Goal: Information Seeking & Learning: Check status

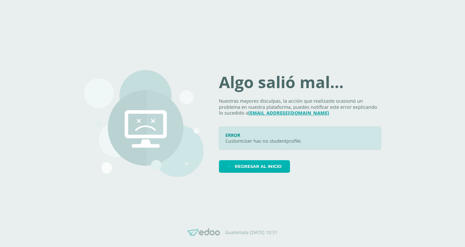
click at [244, 165] on span "Regresar al inicio" at bounding box center [258, 167] width 47 height 12
click at [258, 165] on span "Regresar al inicio" at bounding box center [258, 167] width 47 height 12
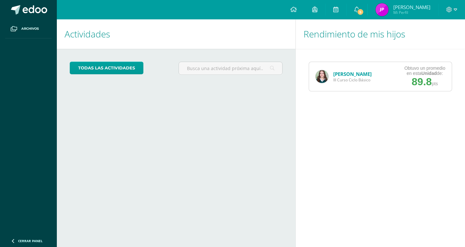
click at [351, 71] on link "[PERSON_NAME]" at bounding box center [352, 74] width 38 height 6
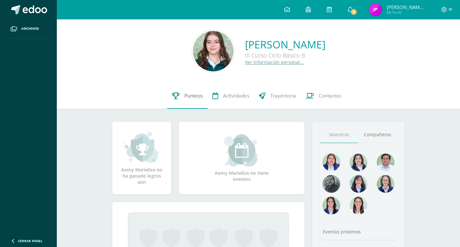
click at [173, 95] on icon at bounding box center [175, 95] width 7 height 7
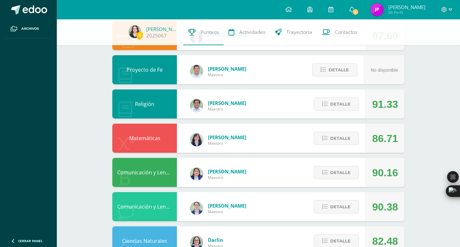
scroll to position [376, 0]
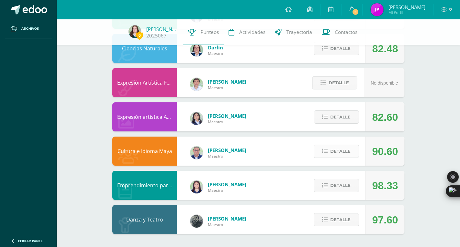
click at [335, 151] on span "Detalle" at bounding box center [340, 151] width 20 height 12
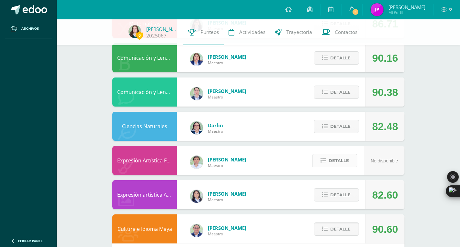
scroll to position [289, 0]
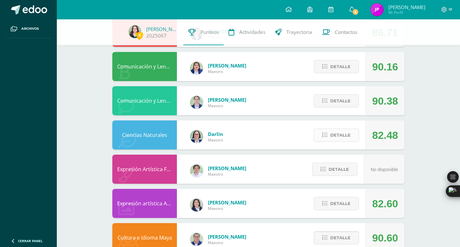
click at [329, 136] on button "Detalle" at bounding box center [336, 135] width 45 height 13
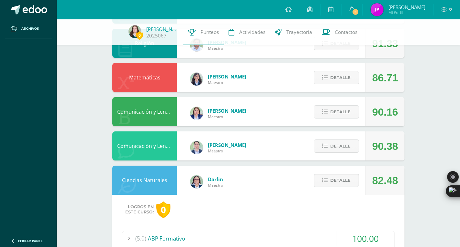
scroll to position [213, 0]
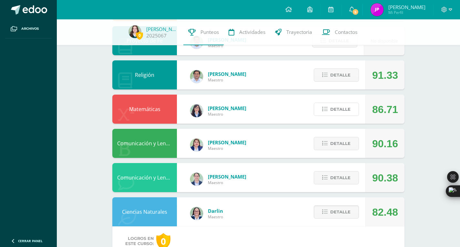
click at [343, 115] on span "Detalle" at bounding box center [340, 109] width 20 height 12
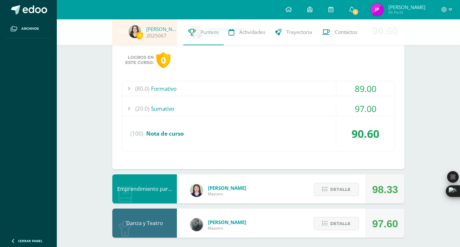
scroll to position [889, 0]
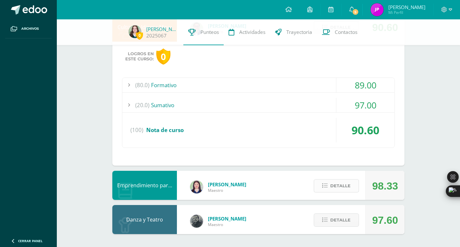
click at [333, 187] on span "Detalle" at bounding box center [340, 186] width 20 height 12
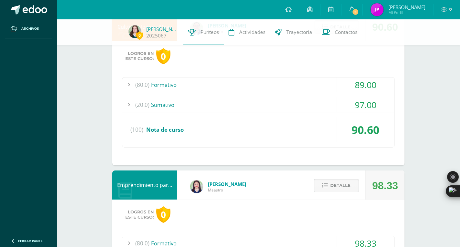
scroll to position [1013, 0]
